Goal: Contribute content

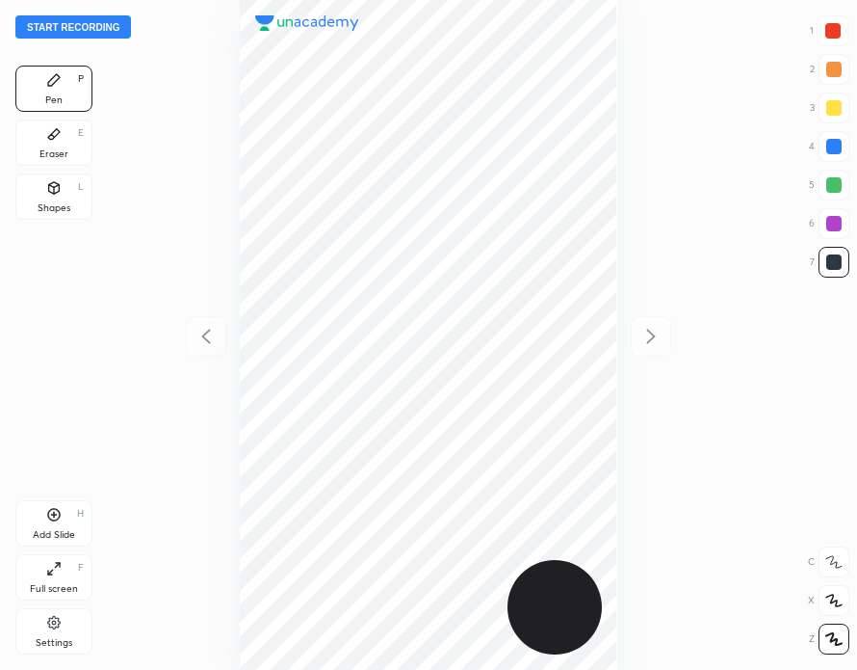
scroll to position [670, 549]
click at [103, 25] on button "Start recording" at bounding box center [73, 26] width 116 height 23
click at [68, 515] on div "Add Slide H" at bounding box center [53, 523] width 77 height 46
click at [840, 33] on div at bounding box center [833, 30] width 15 height 15
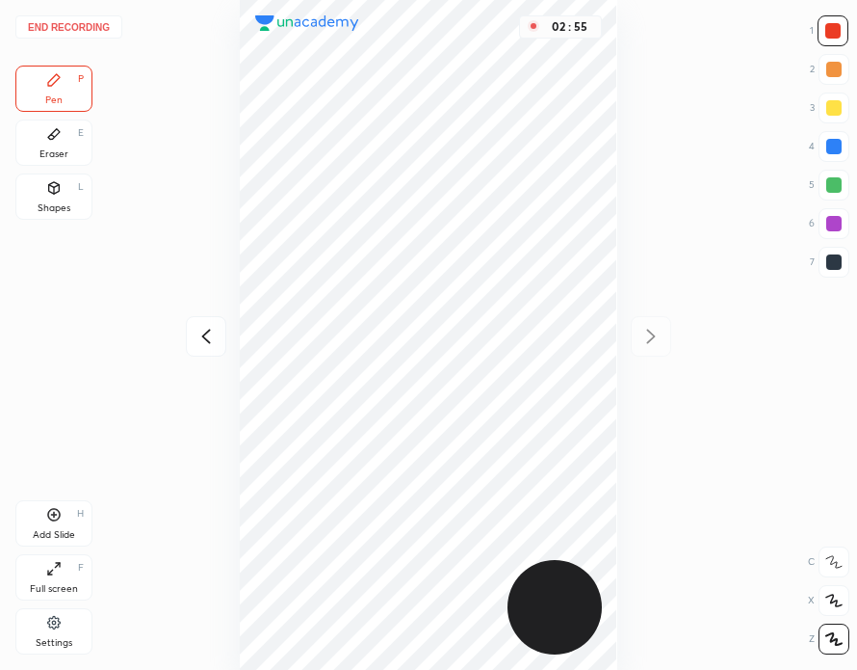
click at [89, 28] on button "End recording" at bounding box center [68, 26] width 107 height 23
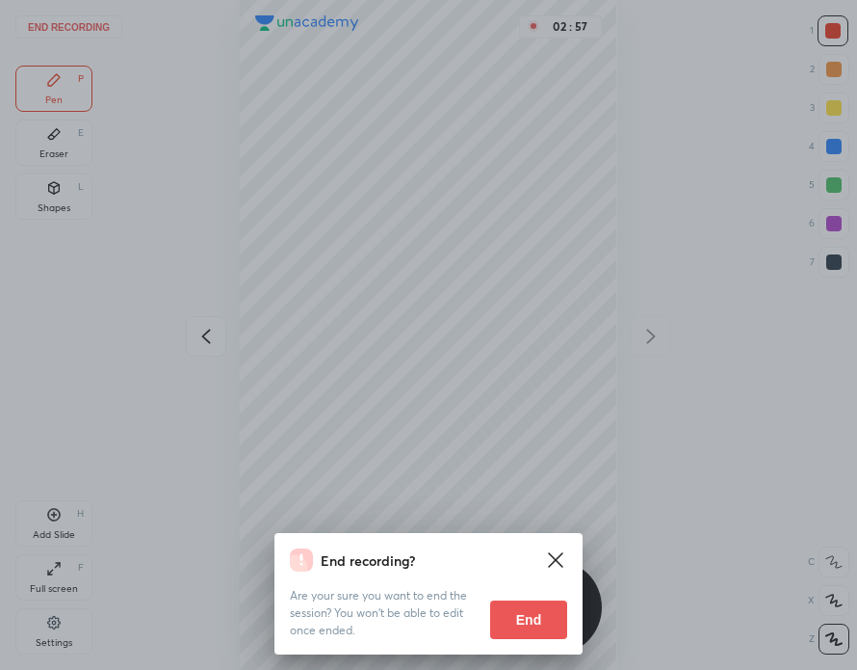
click at [540, 619] on button "End" at bounding box center [528, 619] width 77 height 39
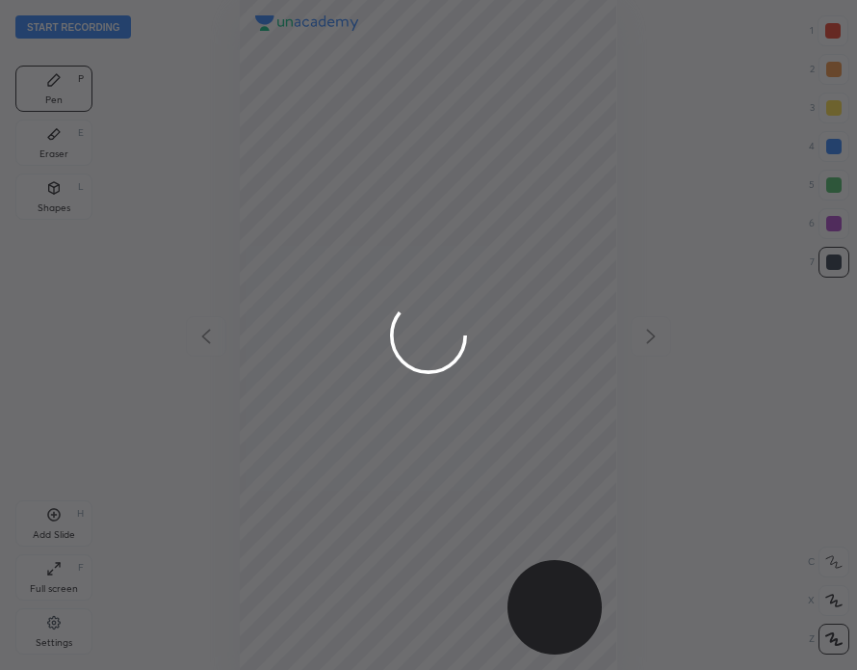
scroll to position [670, 549]
